Goal: Information Seeking & Learning: Learn about a topic

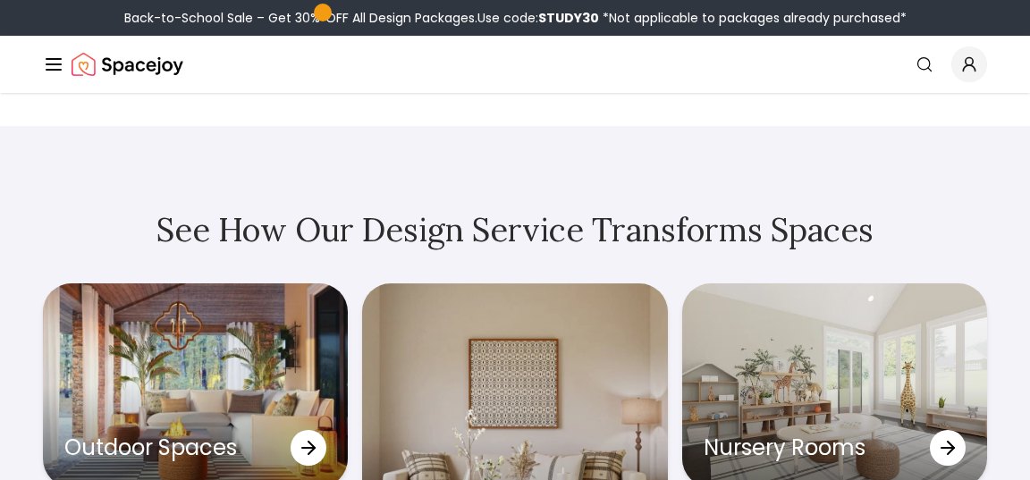
scroll to position [4888, 0]
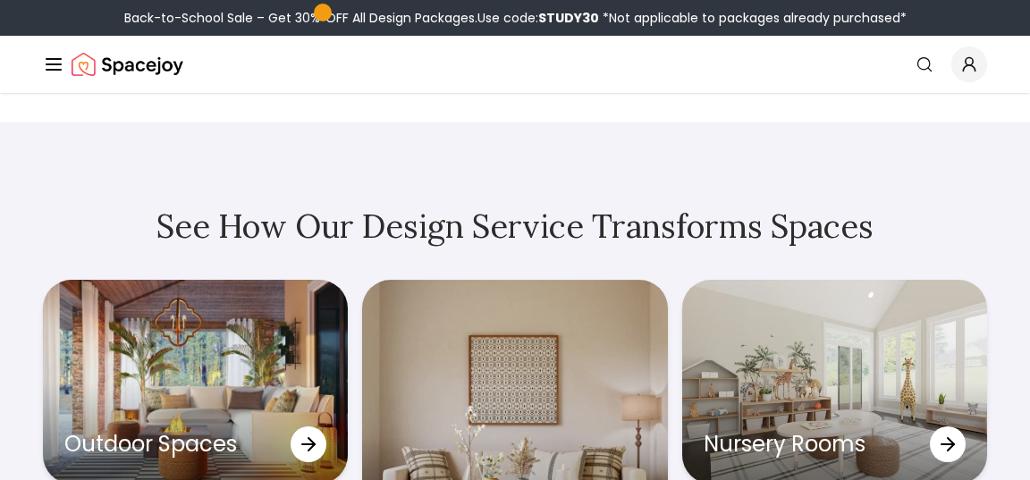
click at [61, 64] on line "Global" at bounding box center [54, 64] width 14 height 0
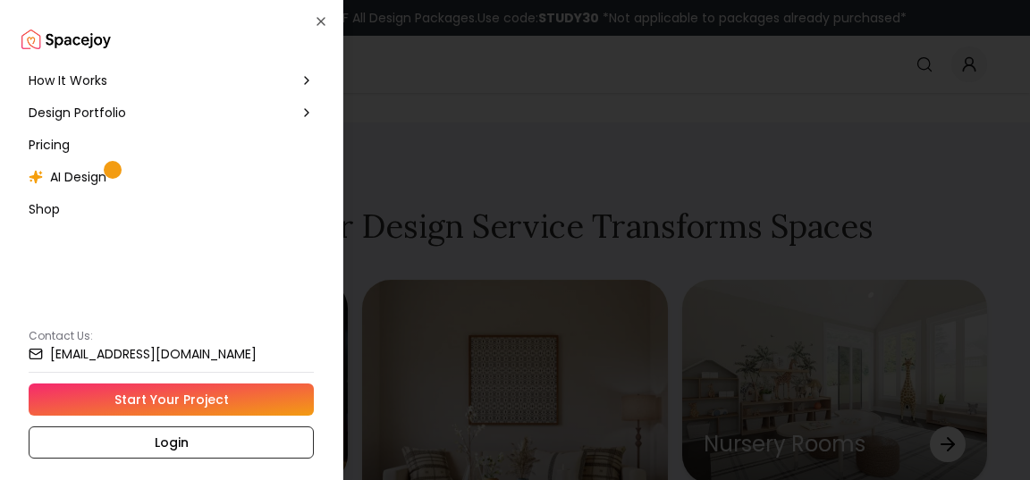
click at [70, 154] on span "Pricing" at bounding box center [49, 145] width 41 height 18
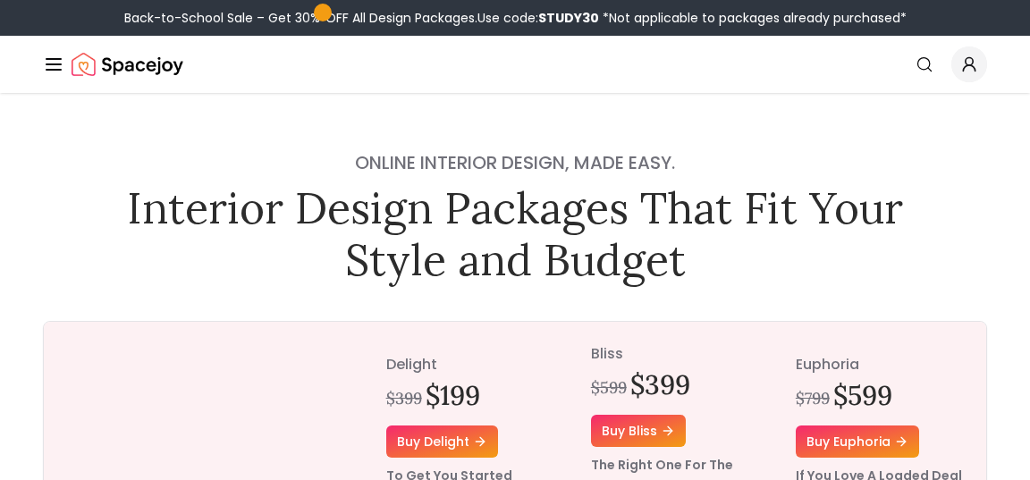
click at [64, 75] on icon "Global" at bounding box center [53, 64] width 21 height 21
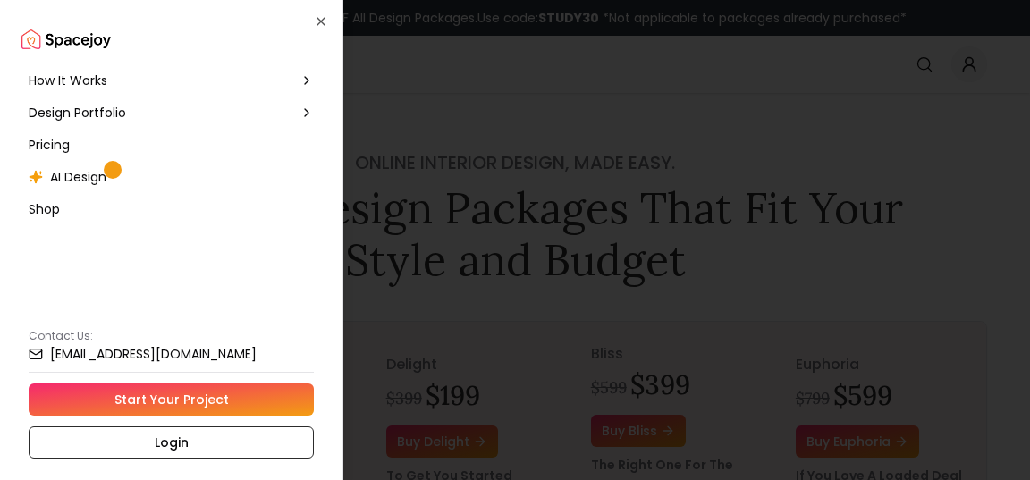
click at [89, 186] on span "AI Design" at bounding box center [78, 177] width 56 height 18
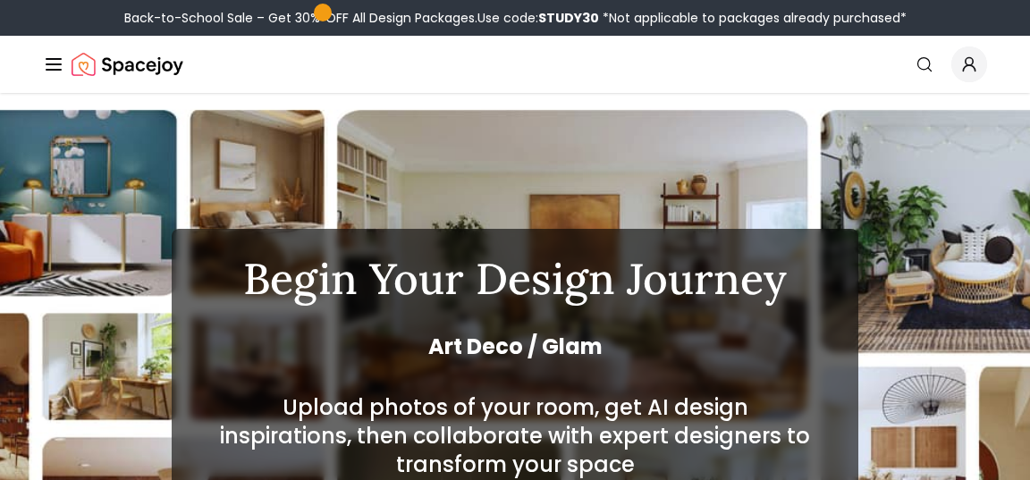
click at [63, 75] on icon "Global" at bounding box center [53, 64] width 21 height 21
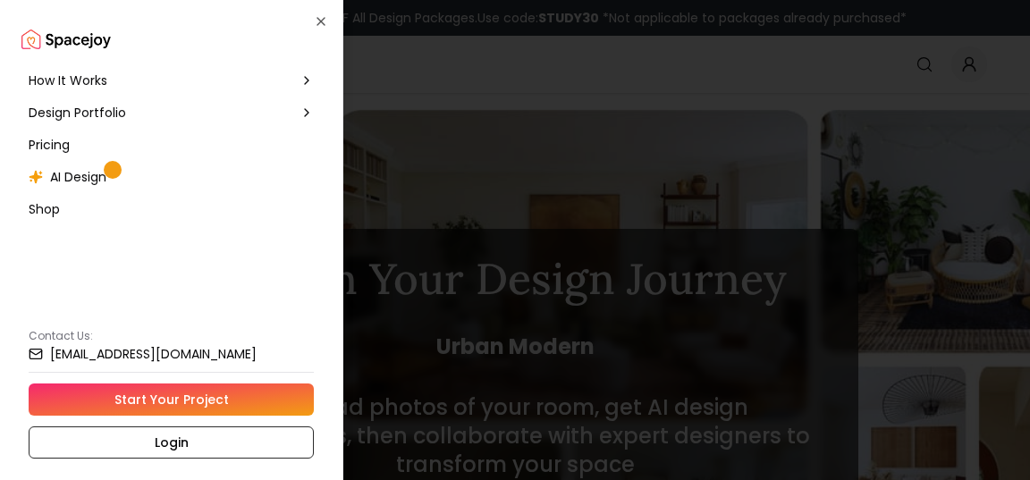
click at [70, 154] on span "Pricing" at bounding box center [49, 145] width 41 height 18
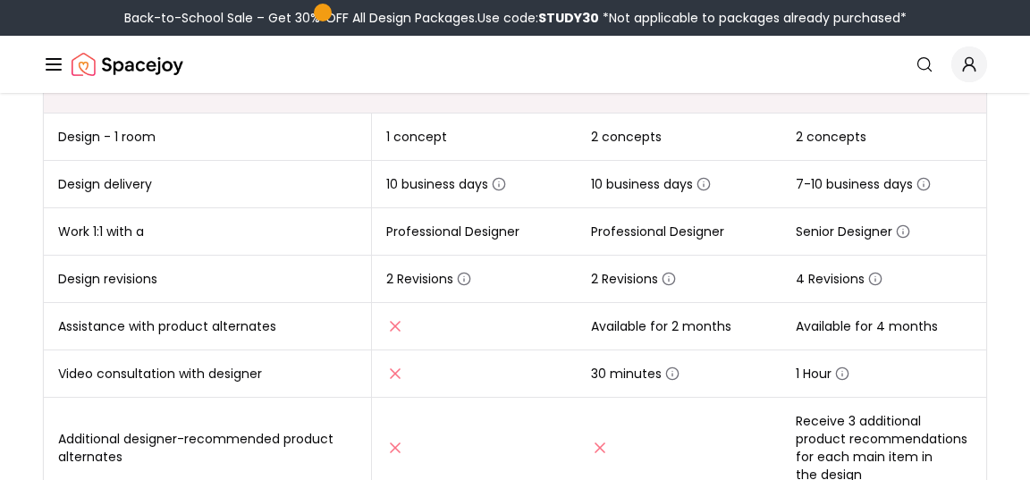
scroll to position [410, 0]
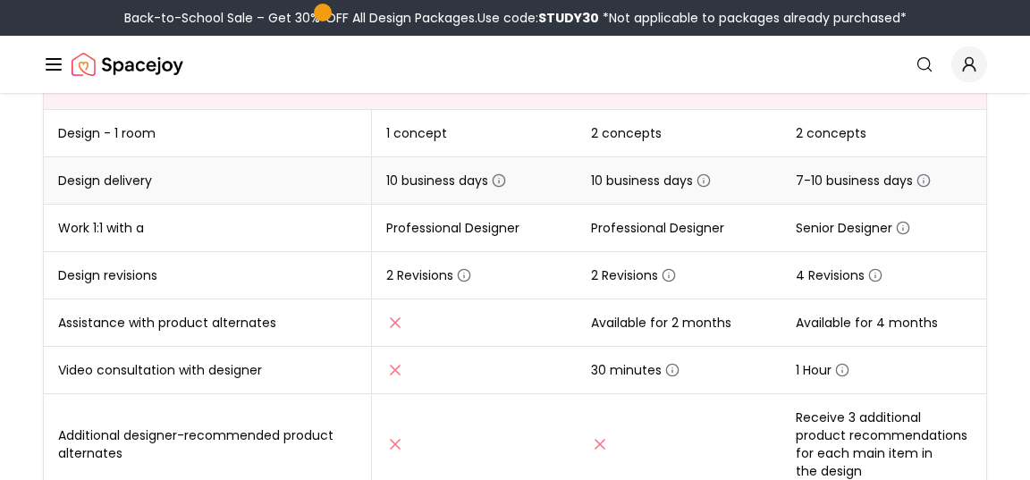
click at [506, 188] on icon "button" at bounding box center [499, 180] width 14 height 14
click at [337, 205] on td "Design delivery" at bounding box center [208, 180] width 328 height 47
click at [711, 188] on icon "button" at bounding box center [704, 180] width 14 height 14
click at [446, 190] on span "10 business days" at bounding box center [446, 181] width 120 height 18
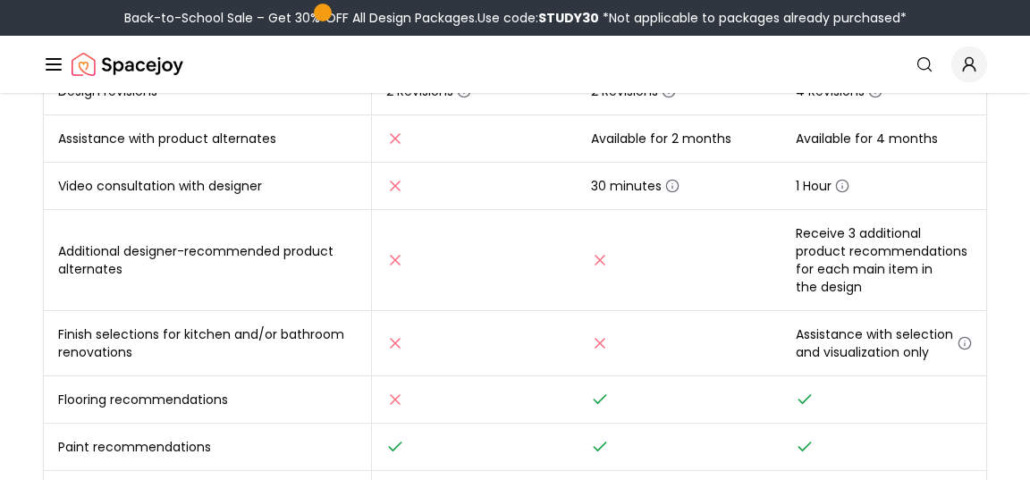
scroll to position [595, 0]
click at [471, 97] on icon "button" at bounding box center [464, 90] width 14 height 14
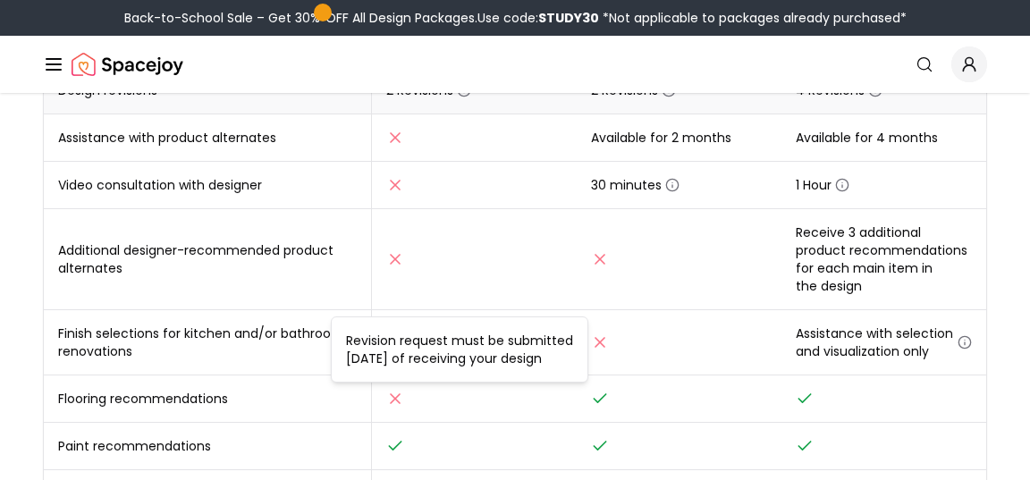
click at [377, 114] on td "2 Revisions" at bounding box center [474, 90] width 205 height 47
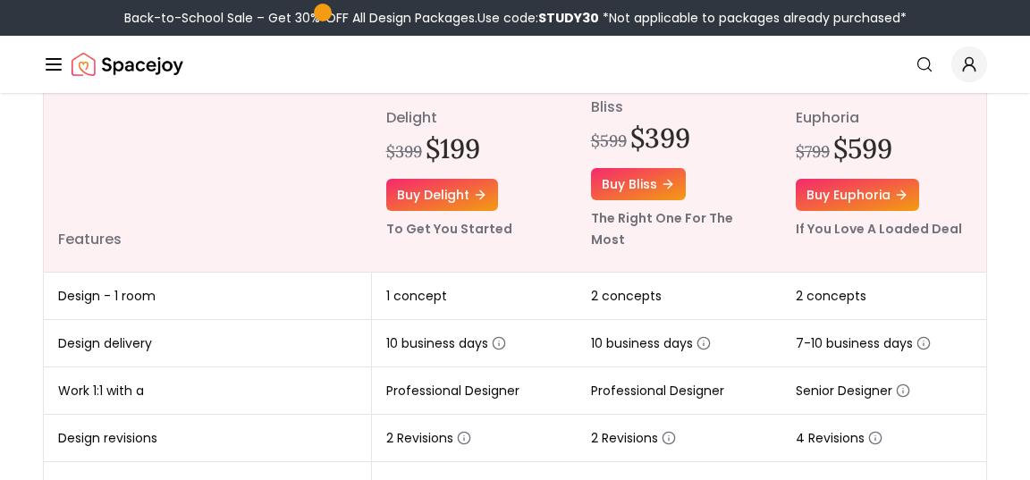
scroll to position [258, 0]
